Goal: Find specific page/section: Find specific page/section

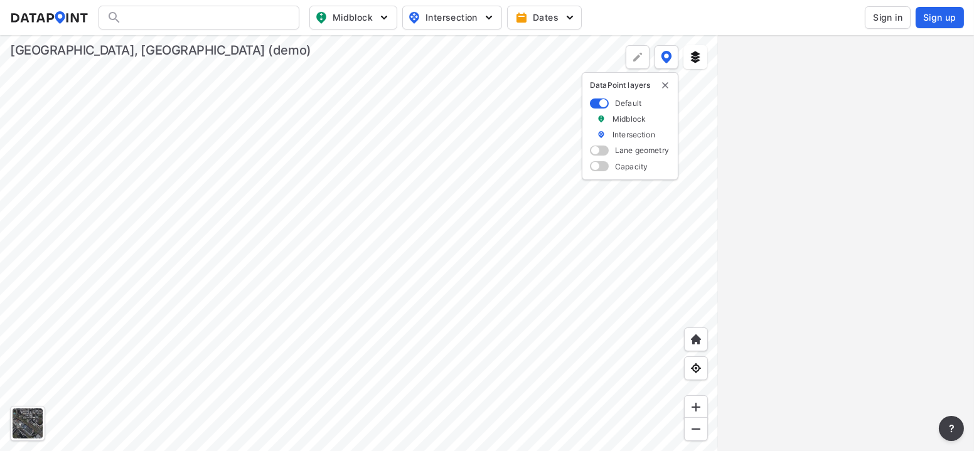
click at [461, 248] on div at bounding box center [359, 243] width 718 height 416
click at [630, 58] on div at bounding box center [638, 57] width 24 height 24
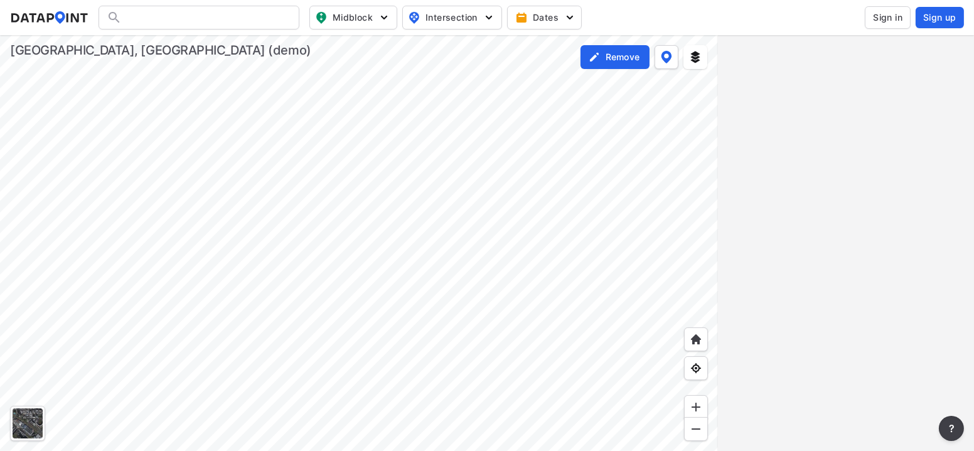
click at [376, 110] on div at bounding box center [359, 243] width 718 height 416
click at [594, 147] on div at bounding box center [359, 243] width 718 height 416
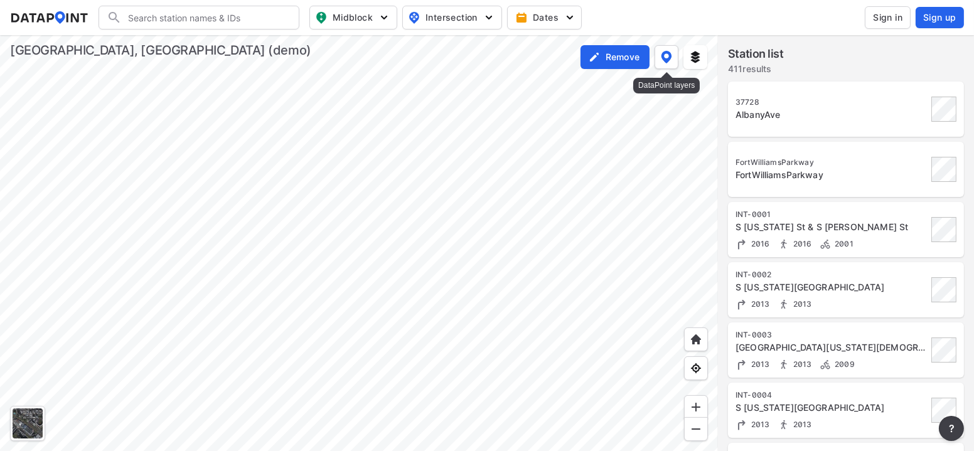
click at [673, 61] on button at bounding box center [667, 57] width 24 height 24
click at [393, 339] on div at bounding box center [359, 243] width 718 height 416
click at [286, 136] on div at bounding box center [359, 243] width 718 height 416
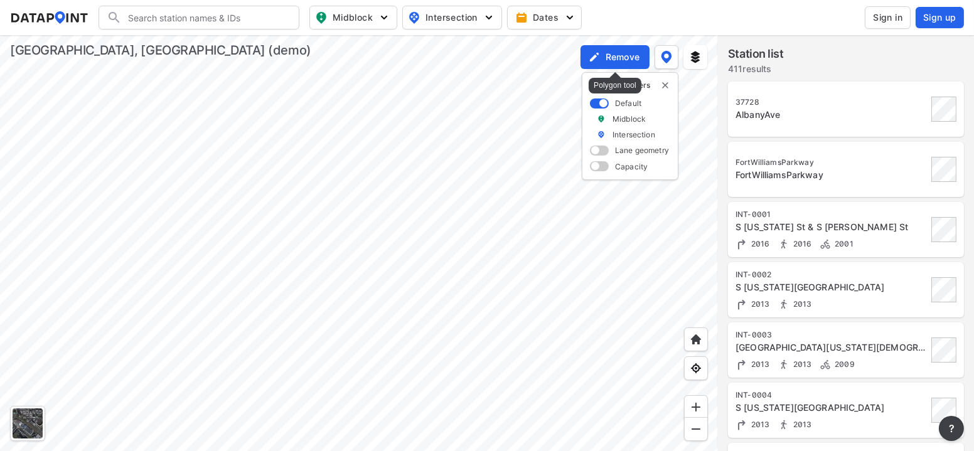
click at [618, 62] on label "Remove" at bounding box center [623, 57] width 34 height 13
click at [286, 117] on div at bounding box center [359, 243] width 718 height 416
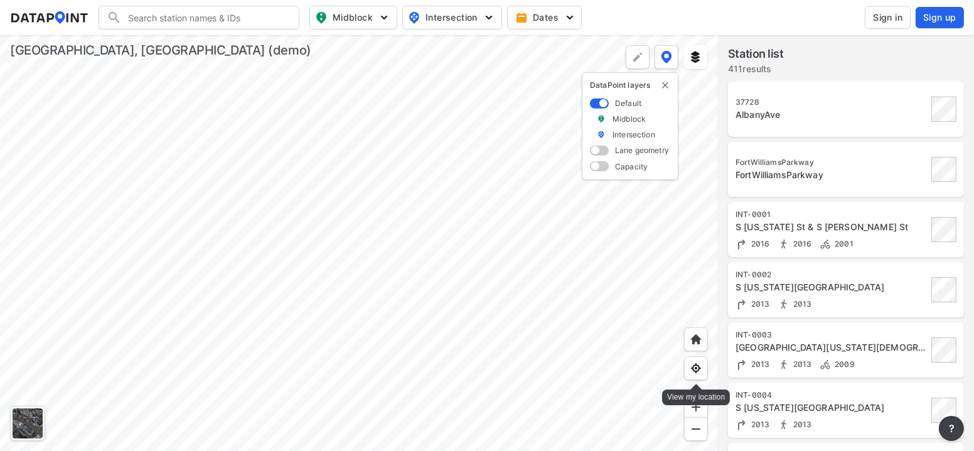
click at [697, 368] on img at bounding box center [696, 368] width 13 height 13
click at [539, 17] on span "Dates" at bounding box center [546, 17] width 56 height 13
click at [345, 19] on span "Midblock" at bounding box center [352, 17] width 74 height 15
